Goal: Task Accomplishment & Management: Manage account settings

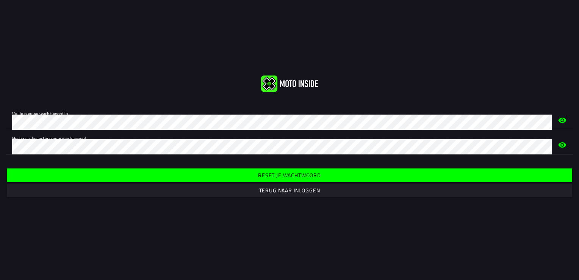
click at [0, 0] on slot "Reset je wachtwoord" at bounding box center [0, 0] width 0 height 0
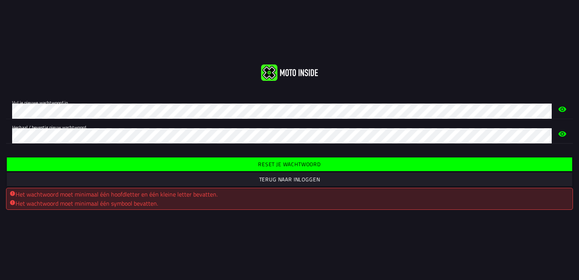
click at [247, 163] on span "Reset je wachtwoord" at bounding box center [290, 164] width 554 height 14
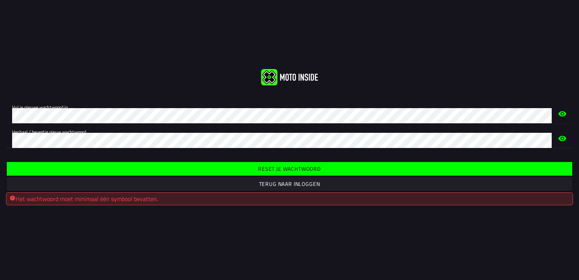
click at [0, 137] on html "Vul je nieuwe wachtwoord in. Herhaal / bevestig nieuw wachtwoord. Reset je wach…" at bounding box center [289, 140] width 579 height 280
click at [234, 171] on span "Reset je wachtwoord" at bounding box center [290, 169] width 554 height 14
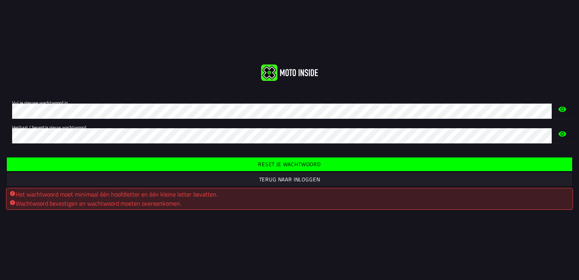
click at [564, 108] on icon "eye" at bounding box center [563, 108] width 8 height 5
click at [0, 0] on slot "Reset je wachtwoord" at bounding box center [0, 0] width 0 height 0
